Goal: Task Accomplishment & Management: Manage account settings

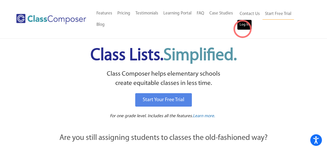
click at [242, 29] on link "Log In" at bounding box center [244, 25] width 15 height 10
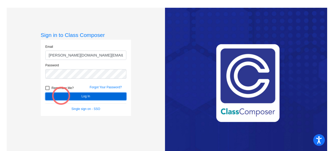
click at [61, 96] on button "Log In" at bounding box center [85, 96] width 81 height 7
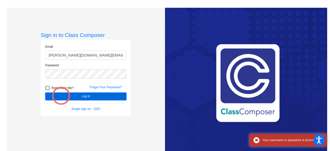
click at [61, 96] on button "Log In" at bounding box center [85, 96] width 81 height 7
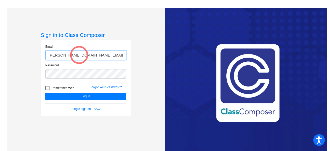
click at [79, 54] on input "[PERSON_NAME][DOMAIN_NAME][EMAIL_ADDRESS][PERSON_NAME][DOMAIN_NAME]" at bounding box center [85, 56] width 81 height 10
click at [94, 56] on input "[PERSON_NAME][DOMAIN_NAME][EMAIL_ADDRESS][PERSON_NAME][DOMAIN_NAME]" at bounding box center [85, 56] width 81 height 10
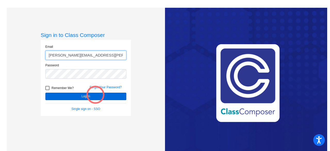
type input "[PERSON_NAME][EMAIL_ADDRESS][PERSON_NAME][DOMAIN_NAME]"
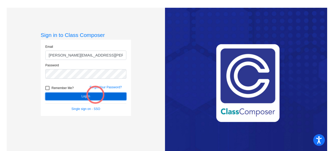
click at [96, 95] on button "Log In" at bounding box center [85, 96] width 81 height 7
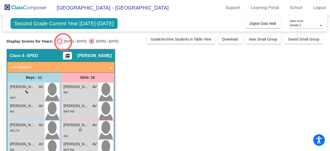
click at [63, 42] on div "[DATE] - [DATE]" at bounding box center [74, 41] width 24 height 5
click at [60, 44] on input "[DATE] - [DATE]" at bounding box center [59, 44] width 0 height 0
radio input "true"
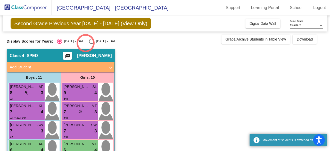
click at [89, 43] on div "Select an option" at bounding box center [91, 41] width 5 height 5
click at [91, 44] on input "[DATE] - [DATE]" at bounding box center [91, 44] width 0 height 0
radio input "true"
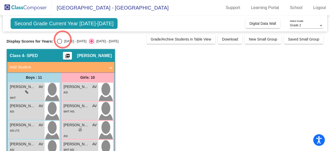
click at [63, 41] on div "[DATE] - [DATE]" at bounding box center [74, 41] width 24 height 5
click at [60, 44] on input "[DATE] - [DATE]" at bounding box center [59, 44] width 0 height 0
radio input "true"
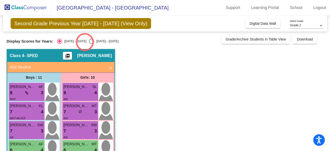
click at [89, 42] on div "Select an option" at bounding box center [91, 41] width 5 height 5
click at [91, 44] on input "[DATE] - [DATE]" at bounding box center [91, 44] width 0 height 0
radio input "true"
